Goal: Download file/media

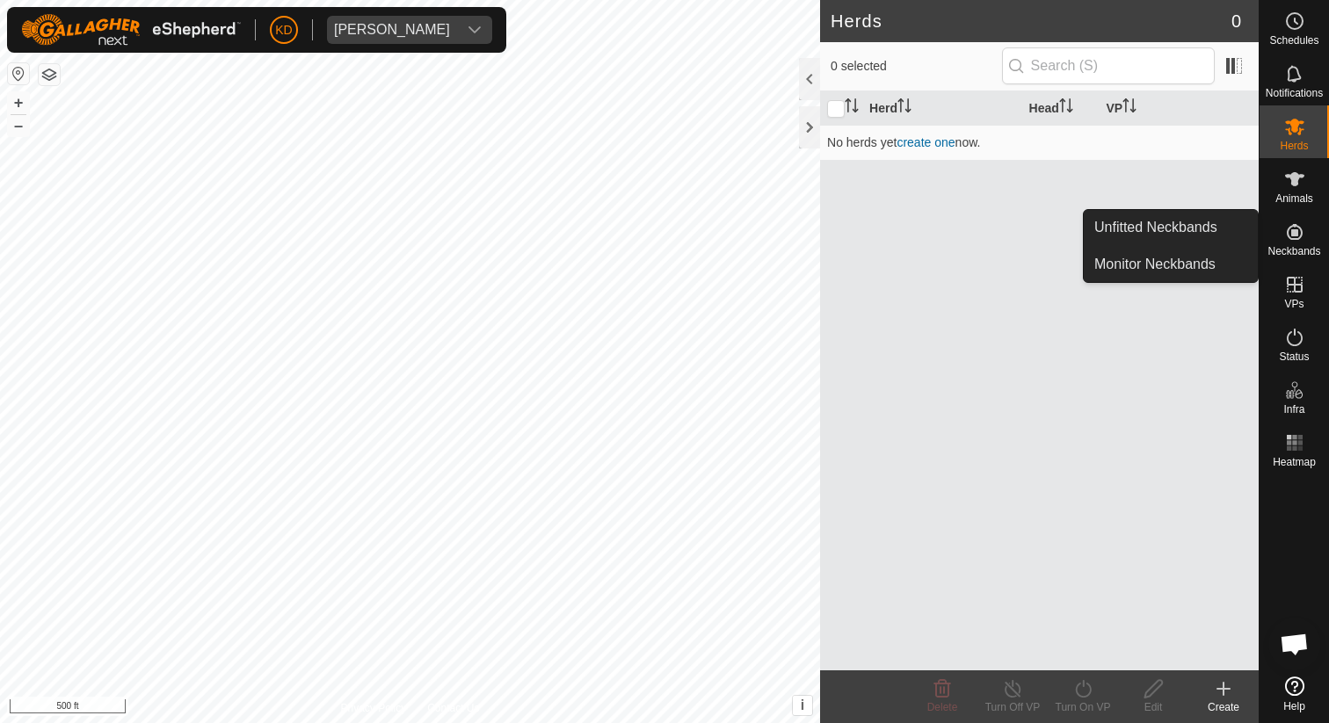
click at [1303, 246] on span "Neckbands" at bounding box center [1293, 251] width 53 height 11
click at [1184, 228] on link "Unfitted Neckbands" at bounding box center [1170, 227] width 174 height 35
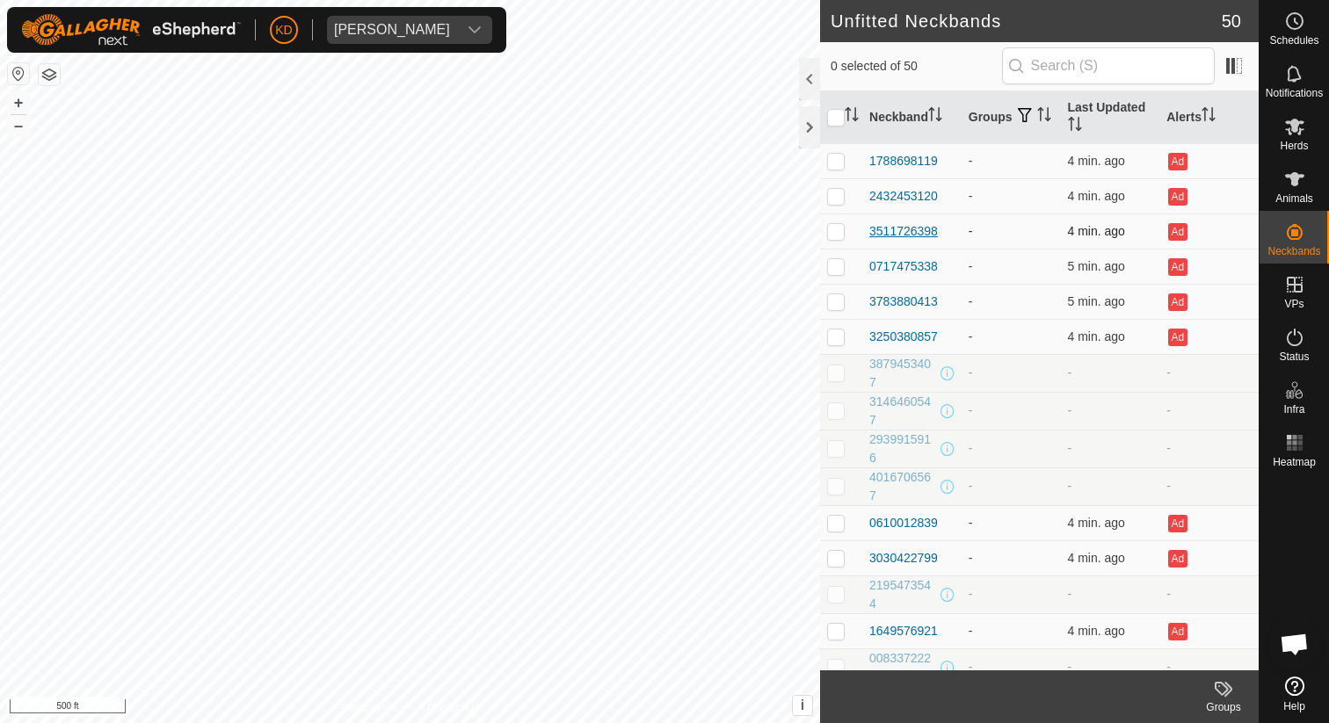
click at [911, 231] on div "3511726398" at bounding box center [903, 231] width 69 height 18
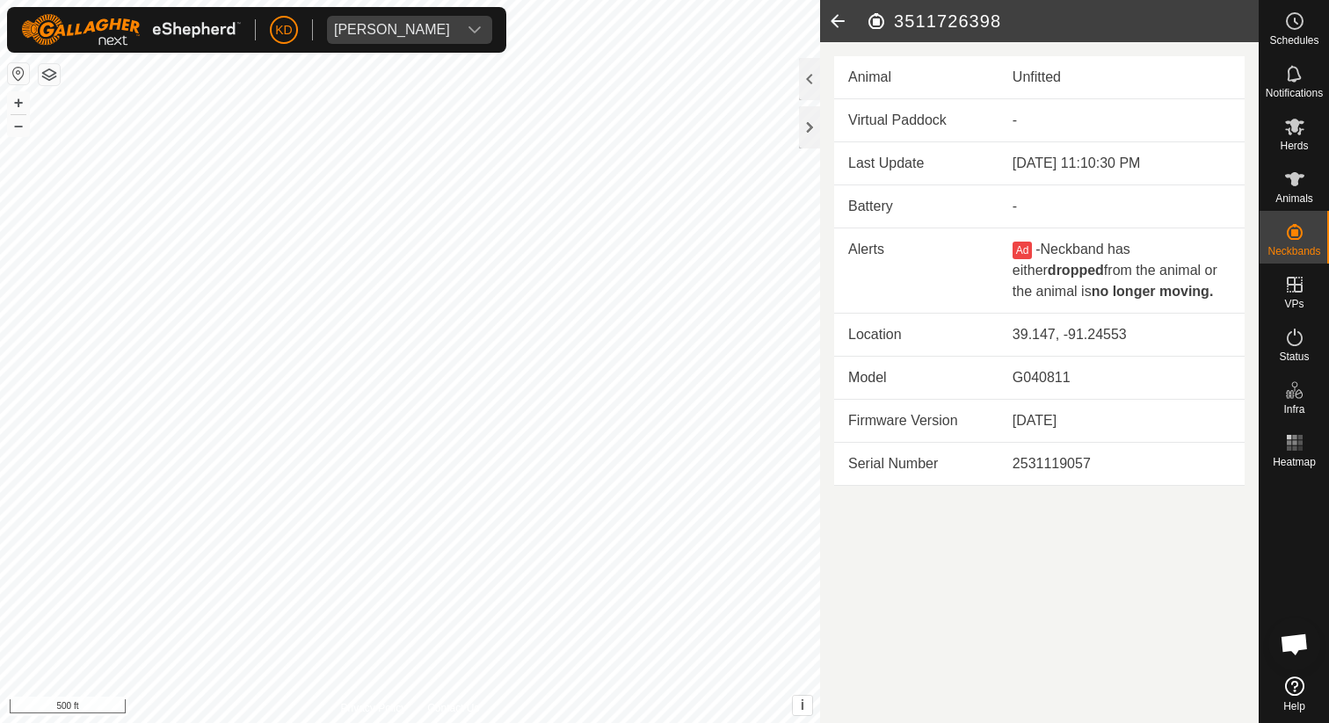
click at [833, 25] on icon at bounding box center [837, 21] width 35 height 42
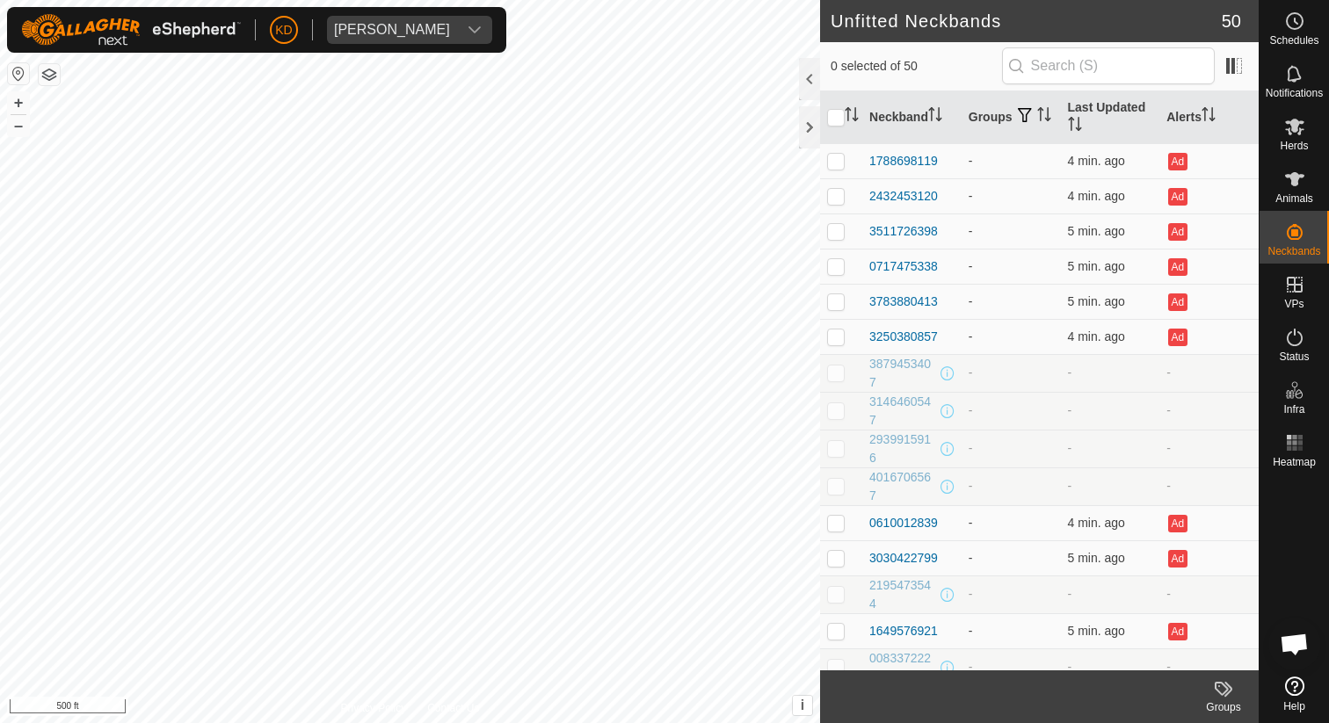
click at [1232, 690] on icon at bounding box center [1223, 688] width 21 height 21
click at [1298, 179] on icon at bounding box center [1294, 179] width 21 height 21
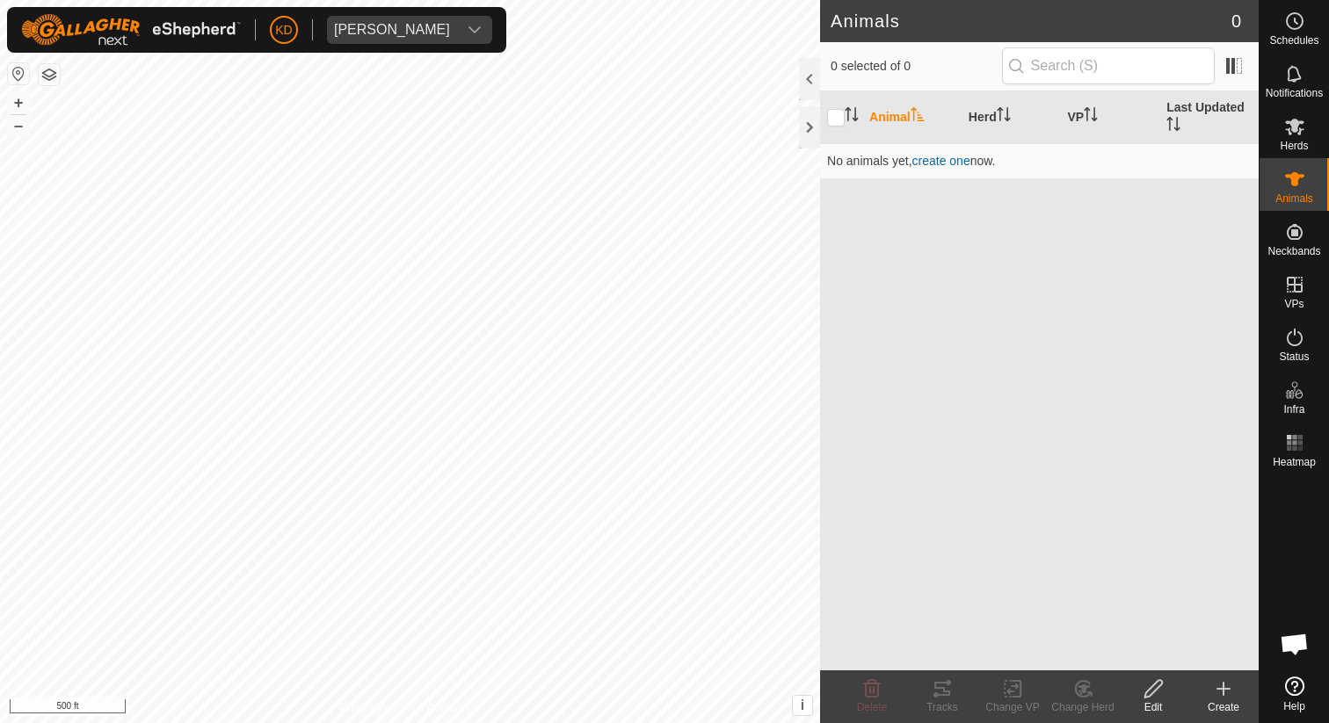
click at [1225, 692] on icon at bounding box center [1223, 688] width 21 height 21
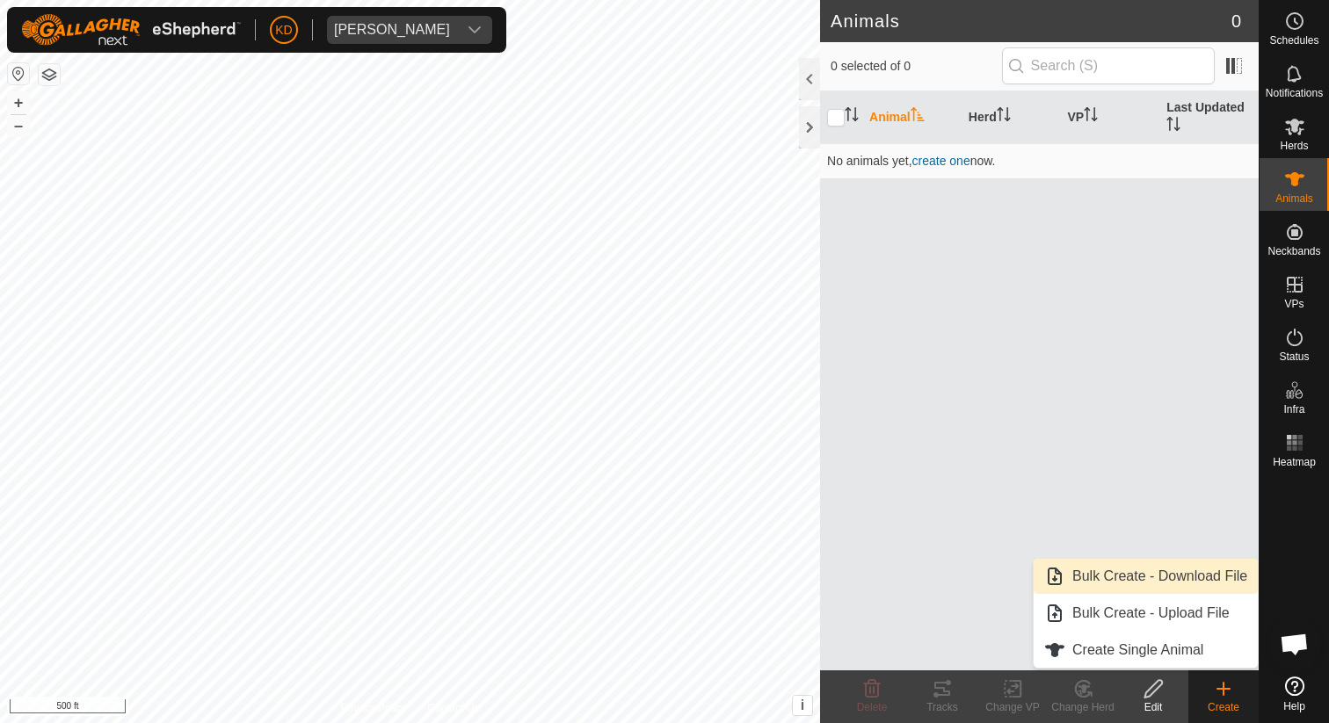
click at [1181, 576] on link "Bulk Create - Download File" at bounding box center [1145, 576] width 224 height 35
